Goal: Task Accomplishment & Management: Manage account settings

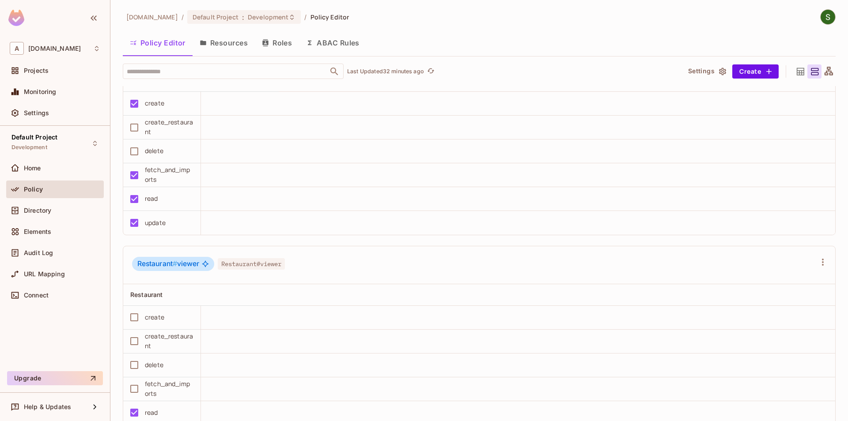
scroll to position [1652, 0]
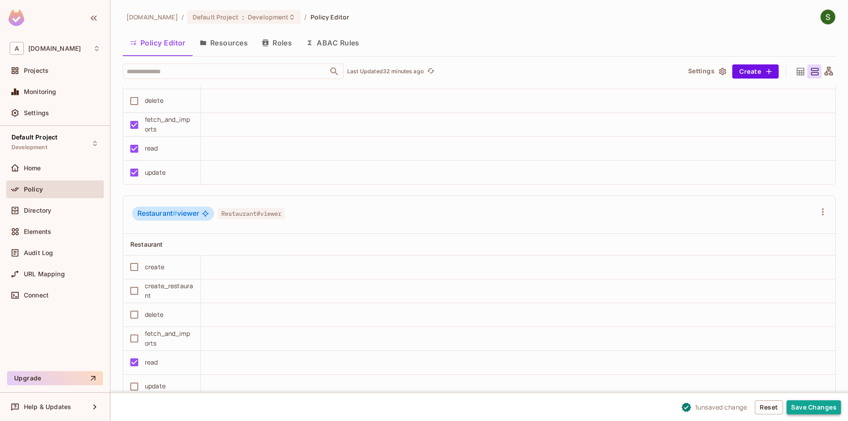
click at [817, 411] on button "Save Changes" at bounding box center [814, 408] width 54 height 14
click at [830, 401] on button "Save Changes" at bounding box center [814, 408] width 54 height 14
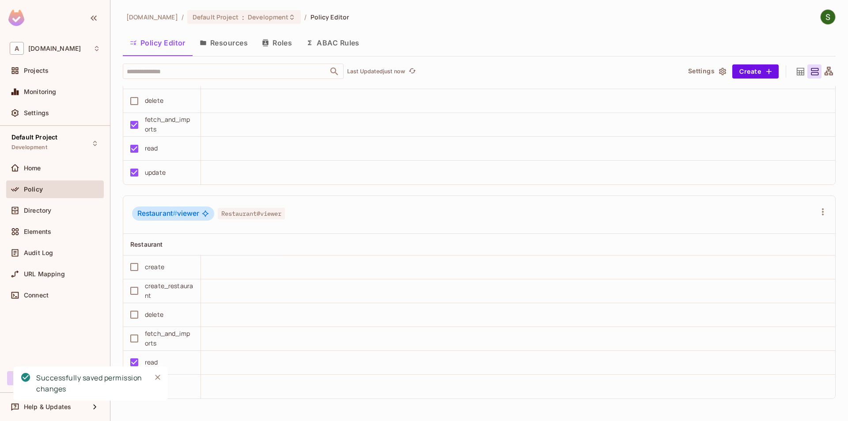
click at [156, 378] on icon "Close" at bounding box center [157, 377] width 9 height 9
click at [413, 298] on td at bounding box center [518, 292] width 634 height 24
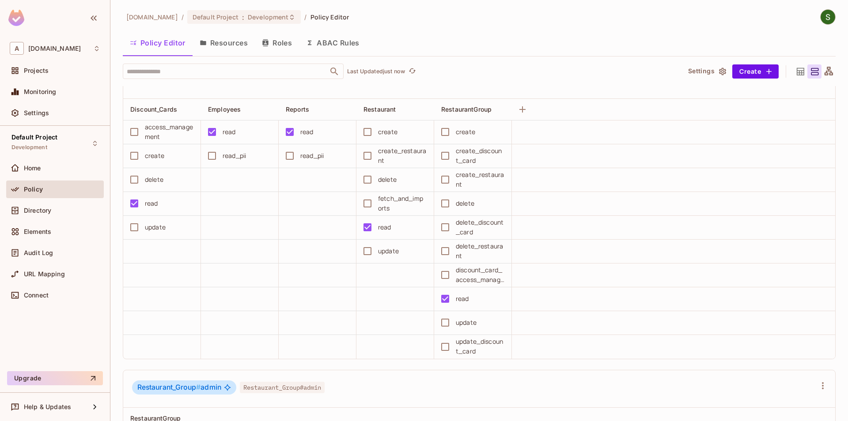
scroll to position [544, 0]
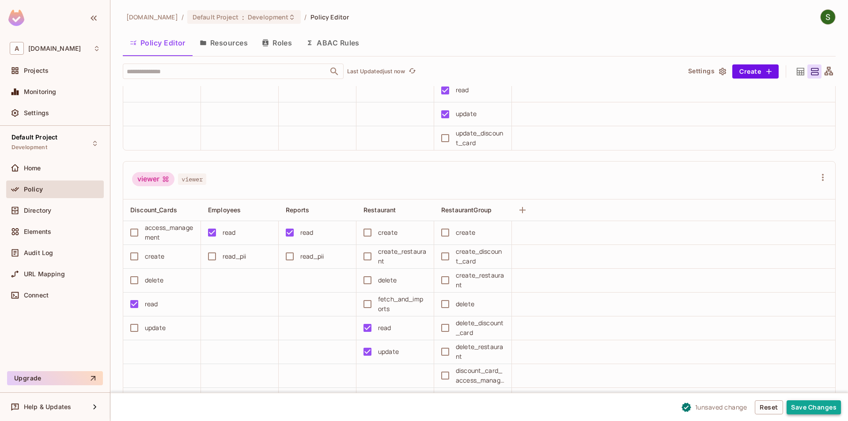
click at [800, 409] on button "Save Changes" at bounding box center [814, 408] width 54 height 14
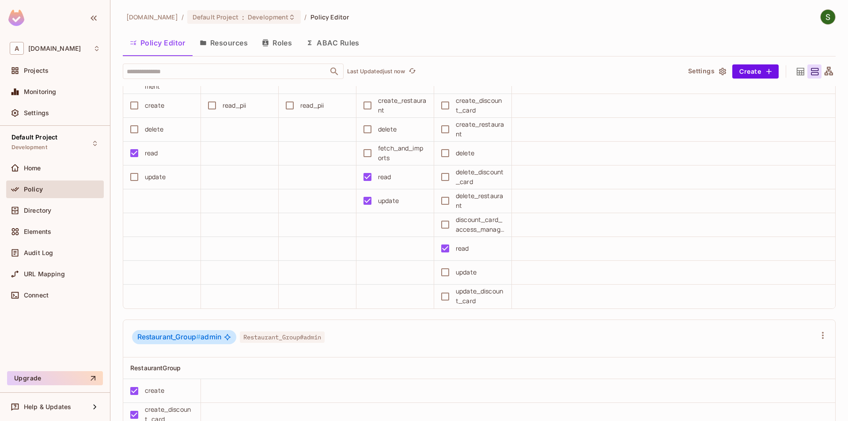
scroll to position [644, 0]
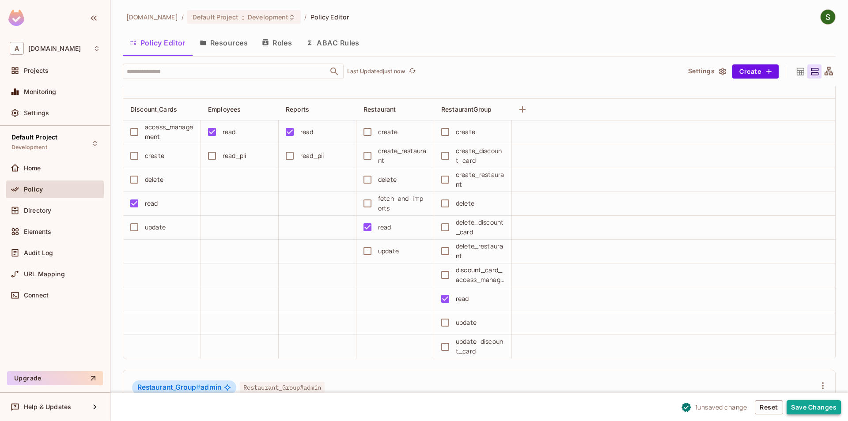
click at [811, 401] on button "Save Changes" at bounding box center [814, 408] width 54 height 14
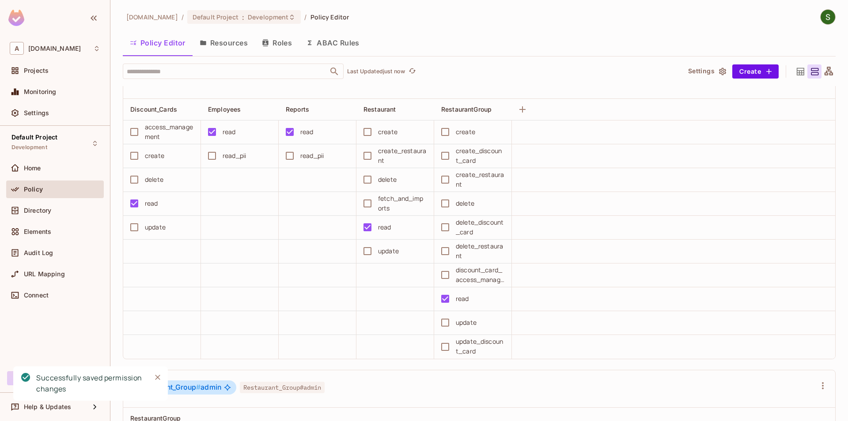
click at [158, 379] on icon "Close" at bounding box center [157, 377] width 9 height 9
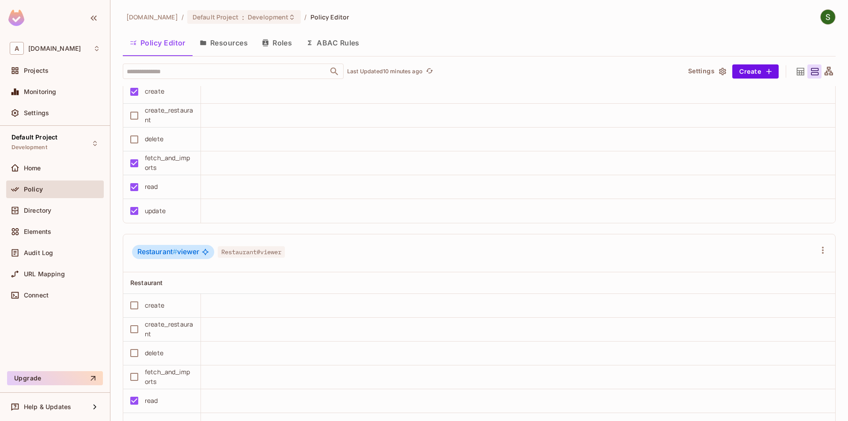
scroll to position [1652, 0]
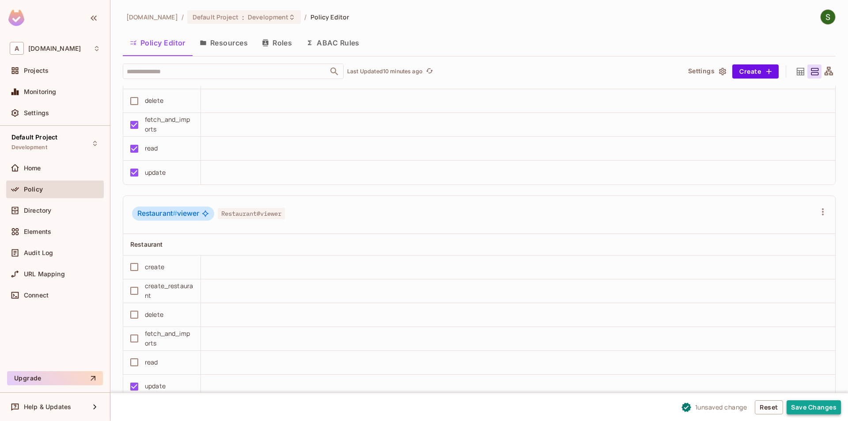
click at [791, 408] on button "Save Changes" at bounding box center [814, 408] width 54 height 14
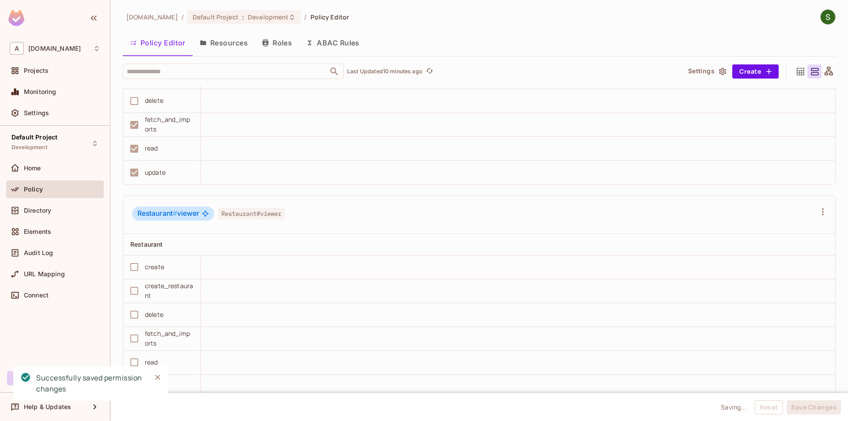
click at [159, 379] on icon "Close" at bounding box center [157, 377] width 5 height 5
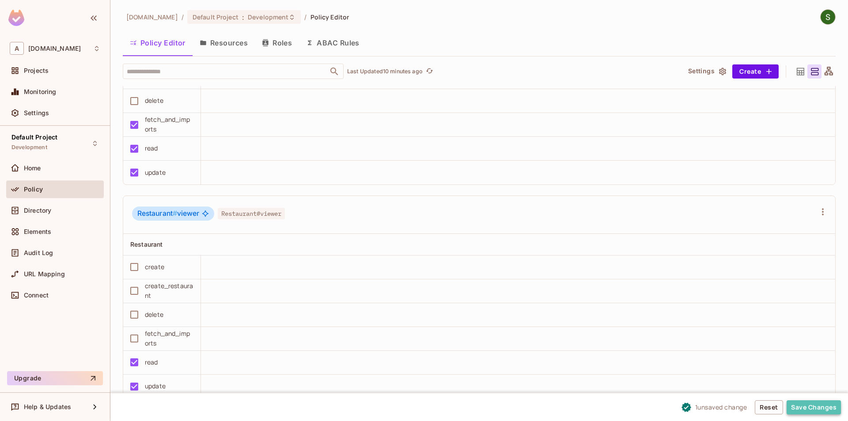
click at [820, 413] on button "Save Changes" at bounding box center [814, 408] width 54 height 14
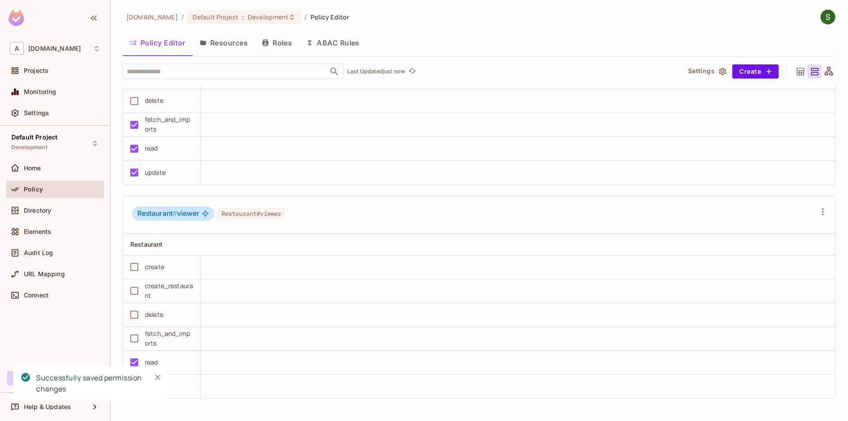
click at [163, 378] on button "Close" at bounding box center [157, 377] width 13 height 13
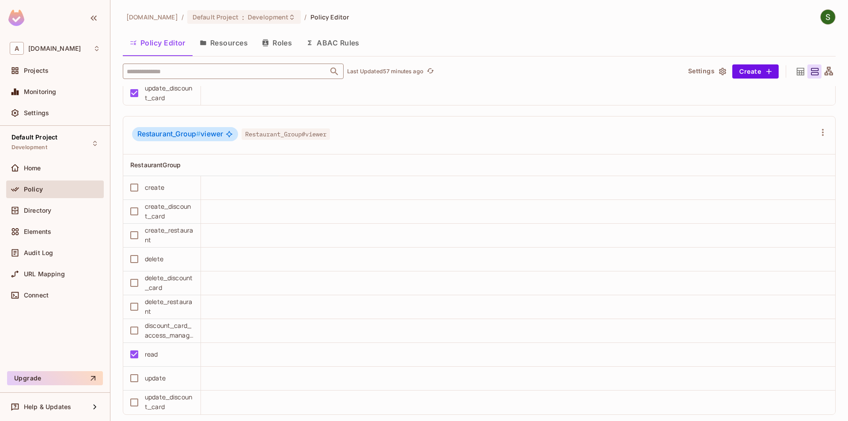
scroll to position [1198, 0]
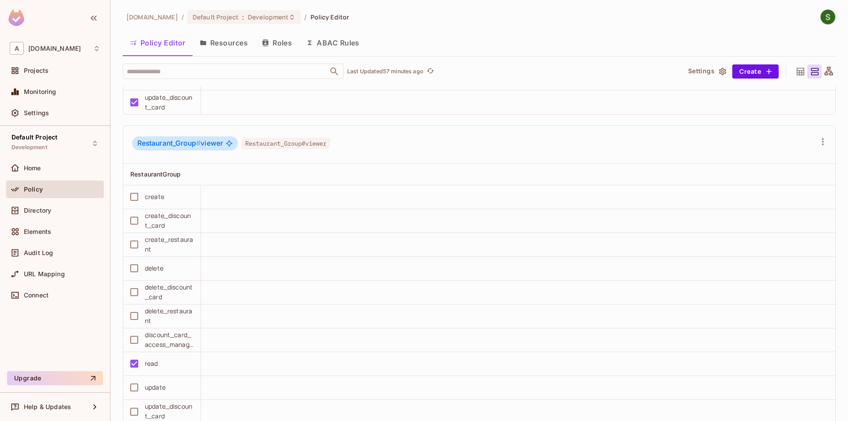
click at [221, 54] on div "Policy Editor Resources Roles ABAC Rules" at bounding box center [479, 44] width 713 height 24
click at [233, 52] on button "Resources" at bounding box center [224, 43] width 62 height 22
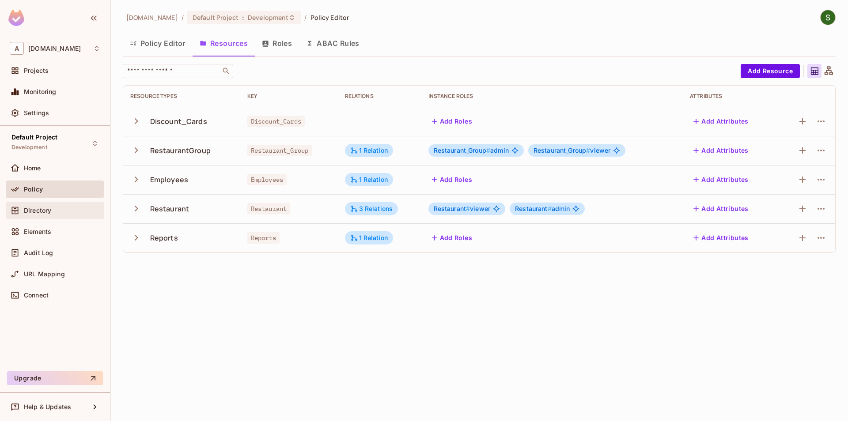
click at [51, 203] on div "Directory" at bounding box center [55, 211] width 98 height 18
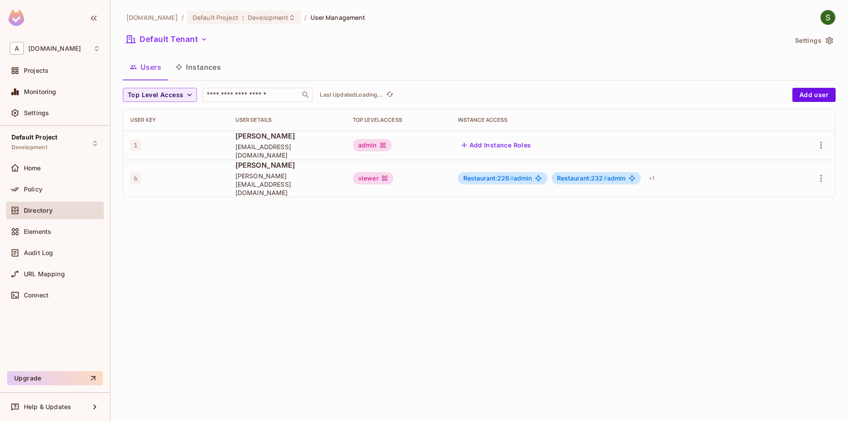
click at [202, 66] on button "Instances" at bounding box center [198, 67] width 60 height 22
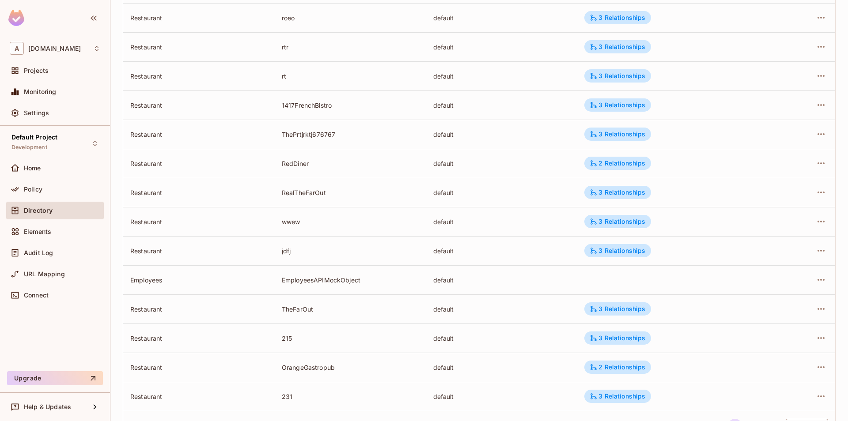
scroll to position [196, 0]
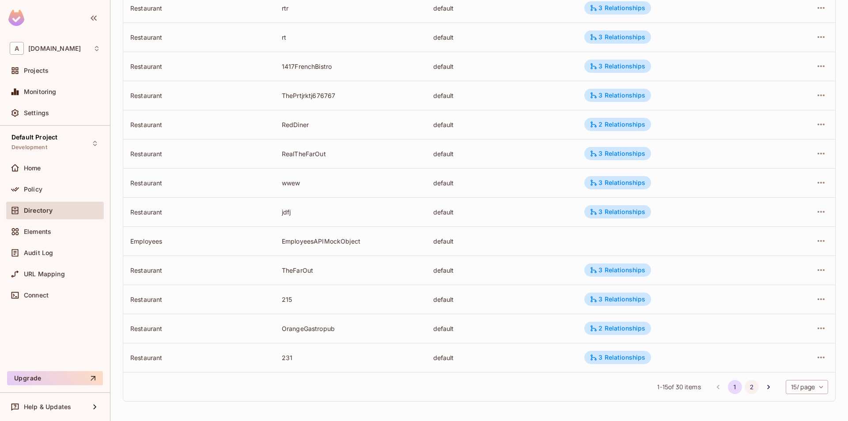
click at [747, 387] on button "2" at bounding box center [752, 387] width 14 height 14
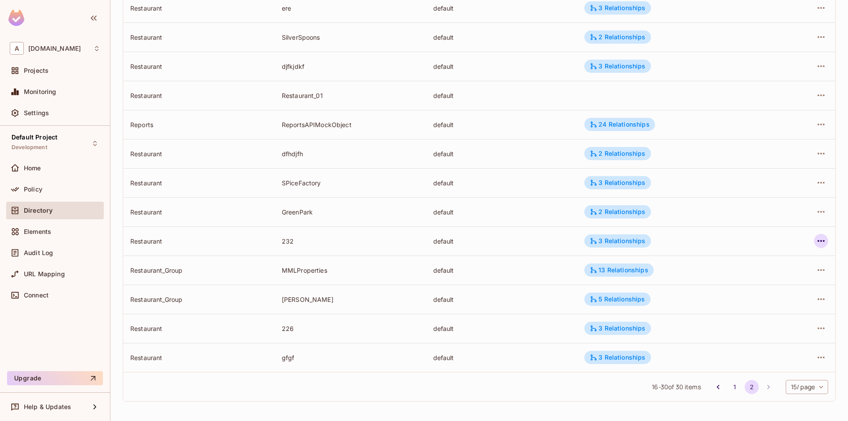
click at [819, 245] on icon "button" at bounding box center [821, 241] width 11 height 11
click at [779, 280] on span "Edit Attributes" at bounding box center [756, 281] width 49 height 14
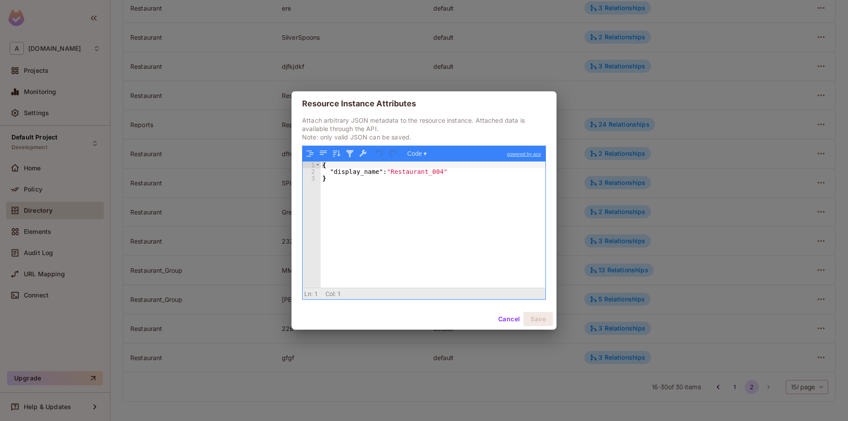
click at [504, 315] on button "Cancel" at bounding box center [509, 319] width 29 height 14
